Goal: Information Seeking & Learning: Learn about a topic

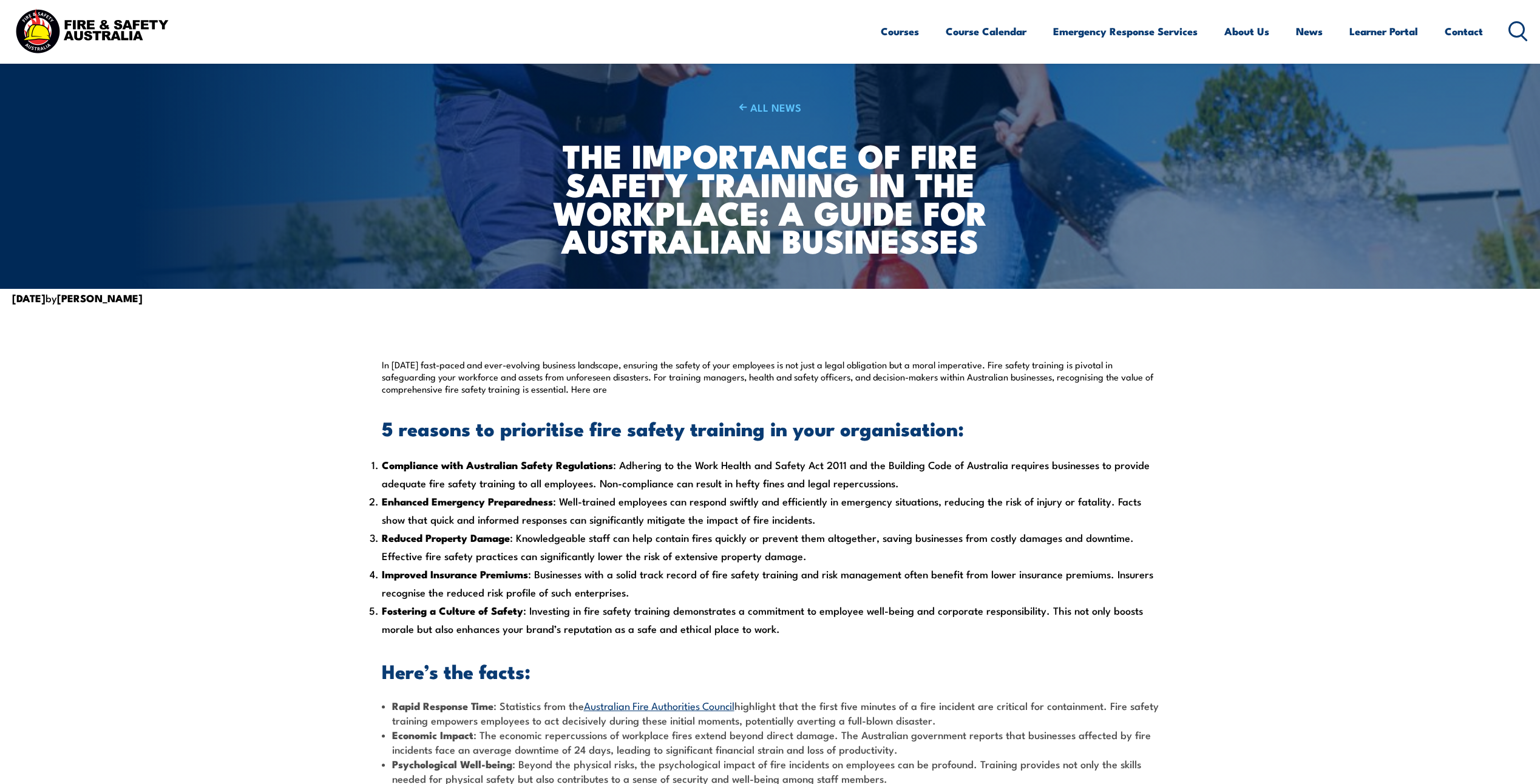
scroll to position [61, 0]
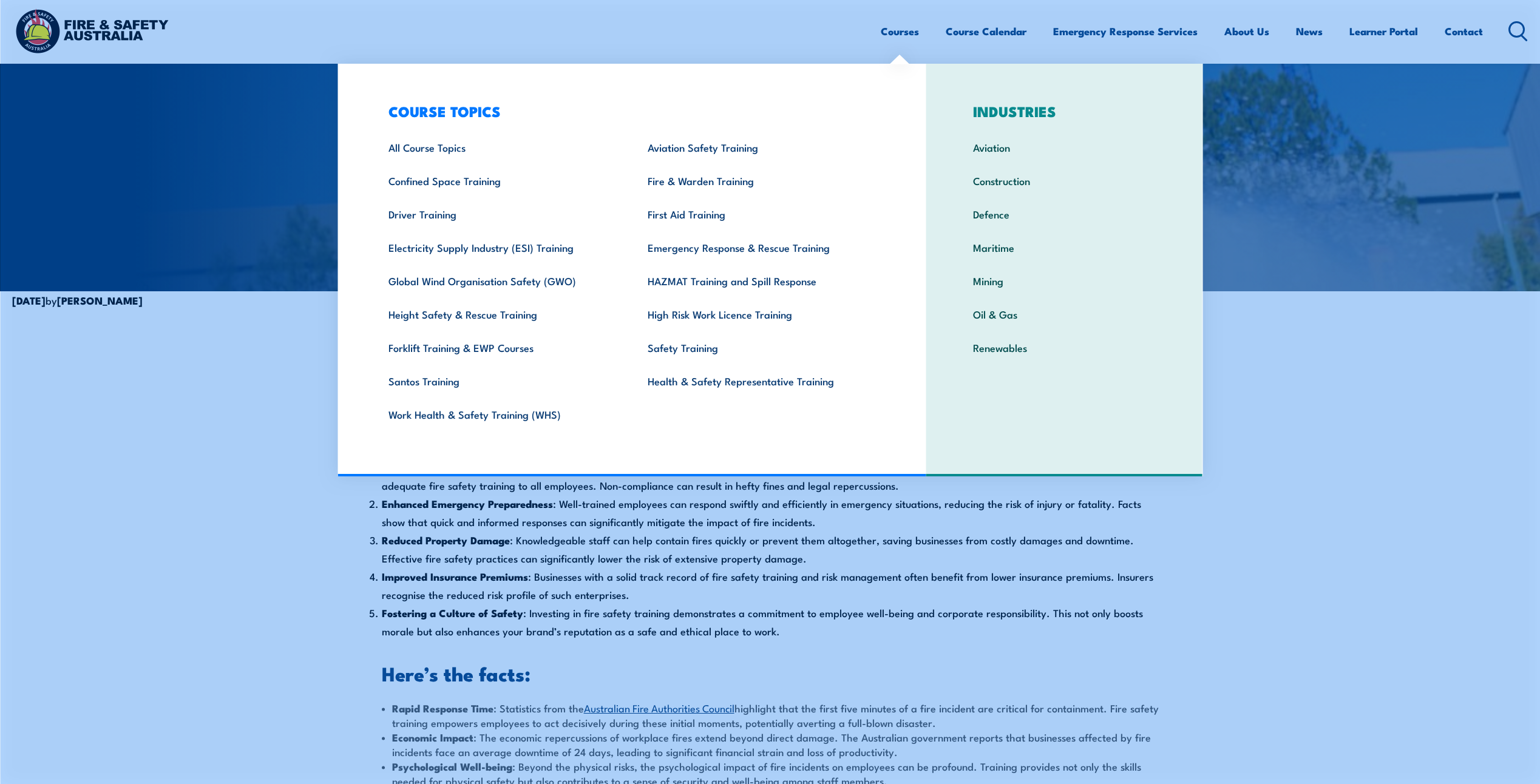
click at [889, 36] on link "Courses" at bounding box center [900, 32] width 38 height 32
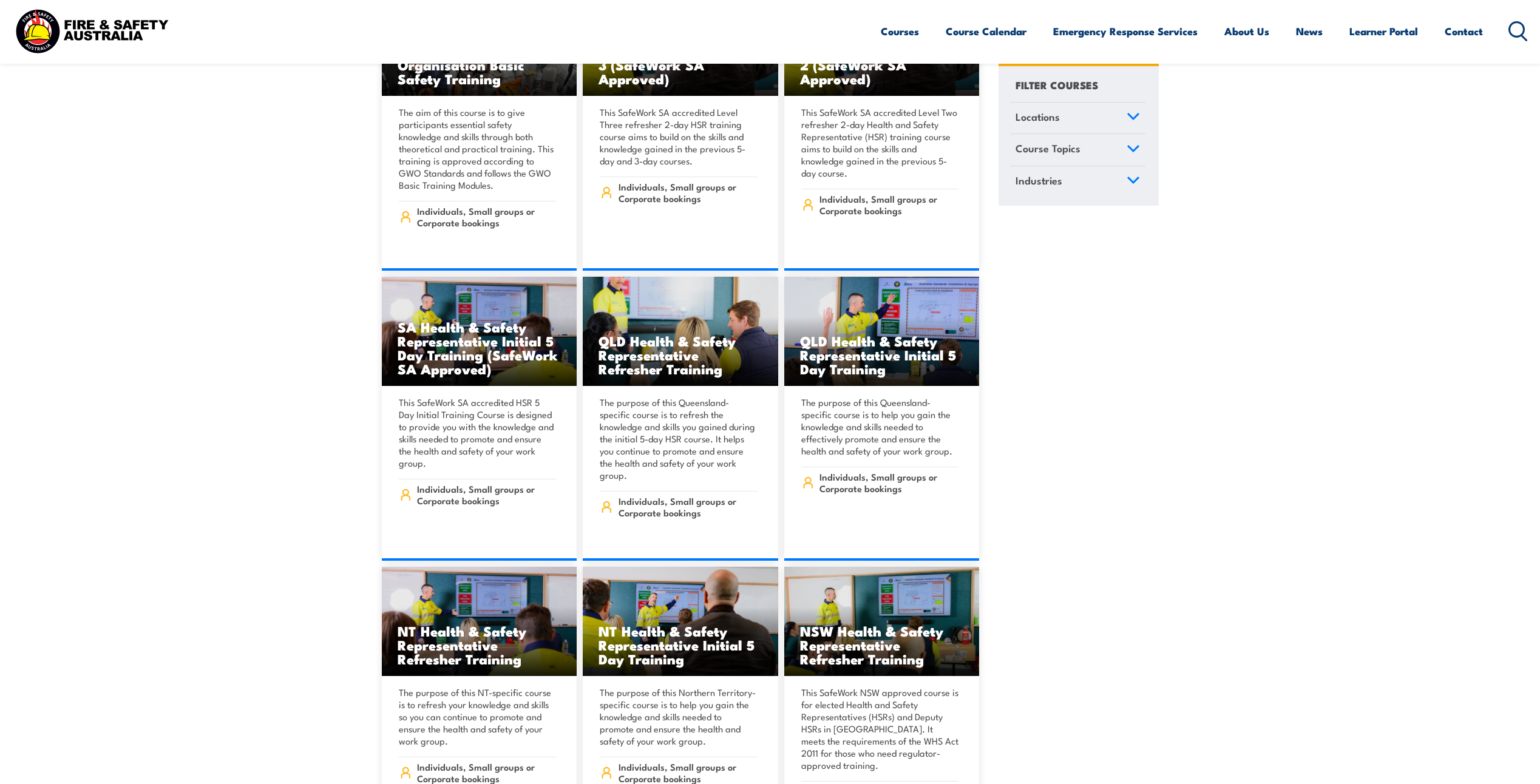
scroll to position [4915, 0]
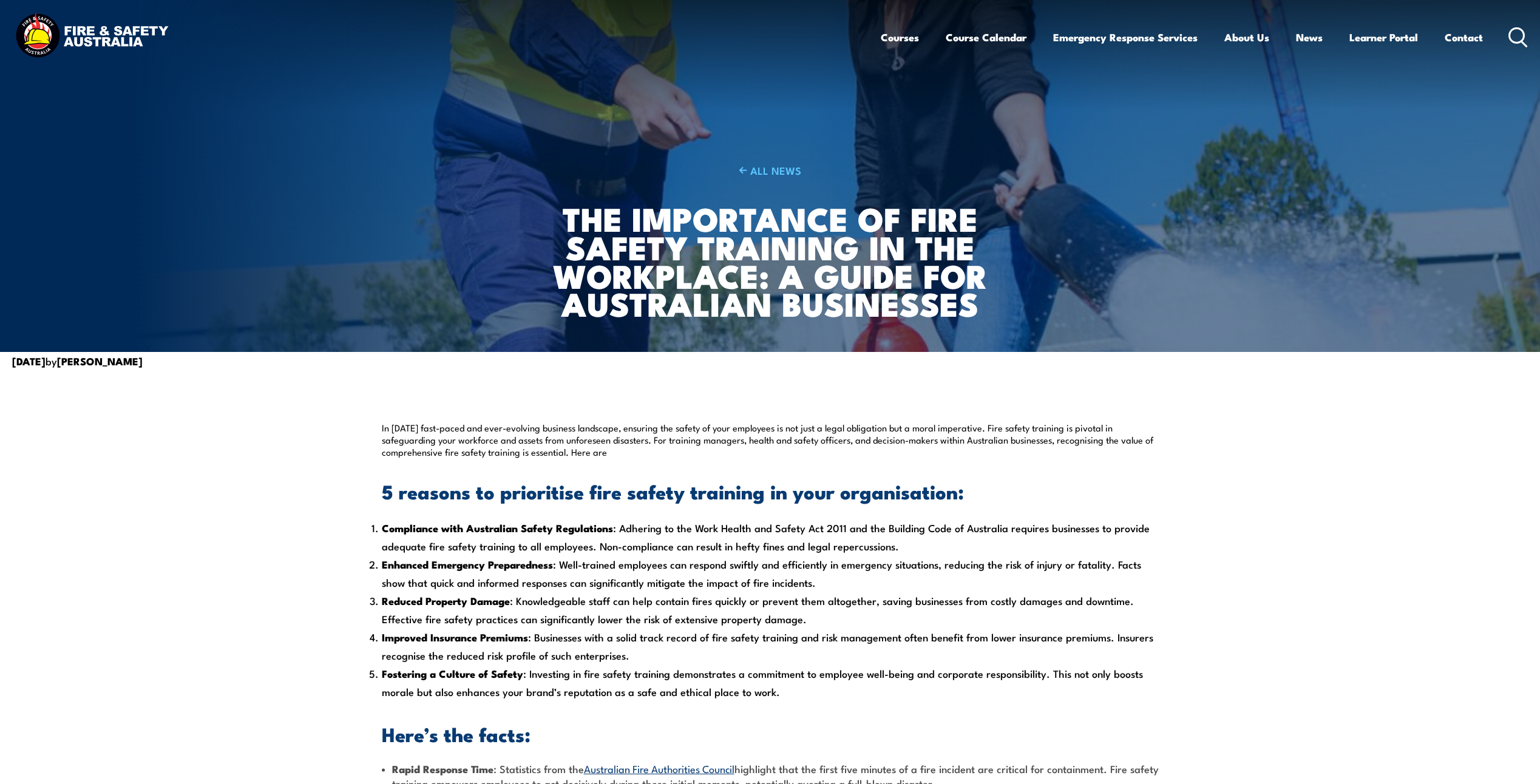
click at [224, 501] on section "In today’s fast-paced and ever-evolving business landscape, ensuring the safety…" at bounding box center [770, 685] width 1540 height 632
